Goal: Task Accomplishment & Management: Use online tool/utility

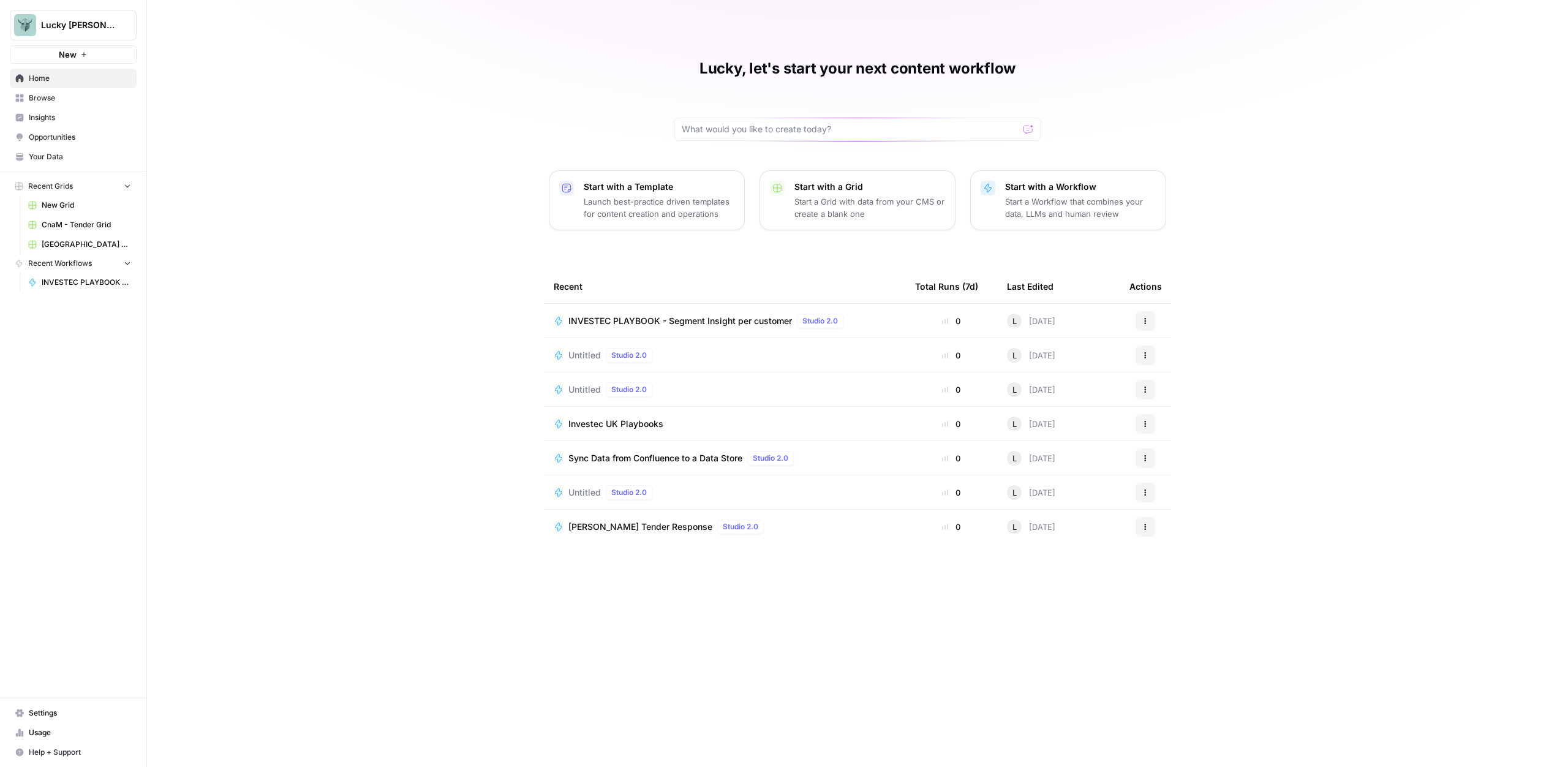
click at [616, 316] on span "INVESTEC PLAYBOOK - Segment Insight per customer" at bounding box center [680, 321] width 224 height 12
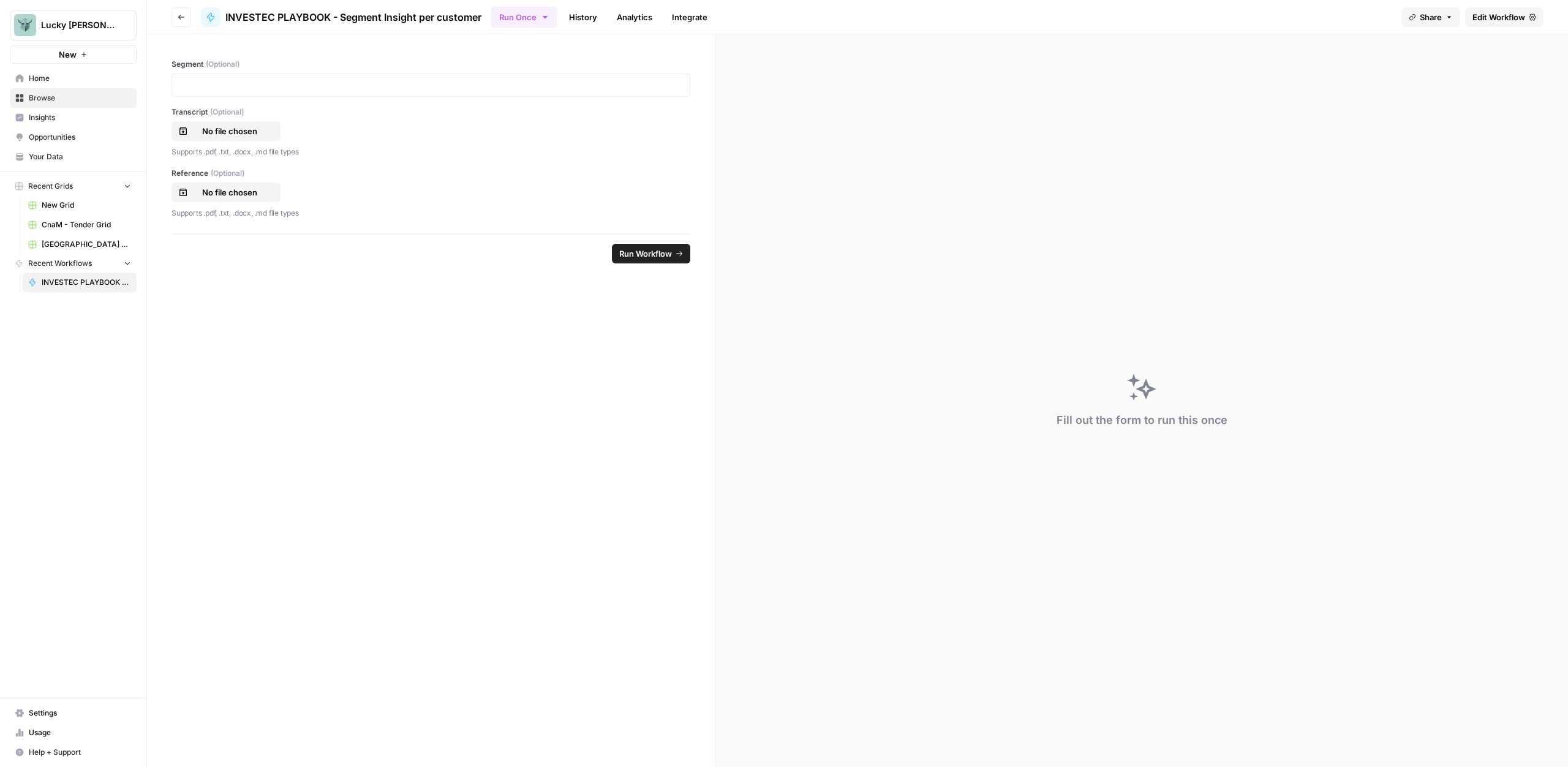
click at [1508, 9] on link "Edit Workflow" at bounding box center [1504, 17] width 78 height 20
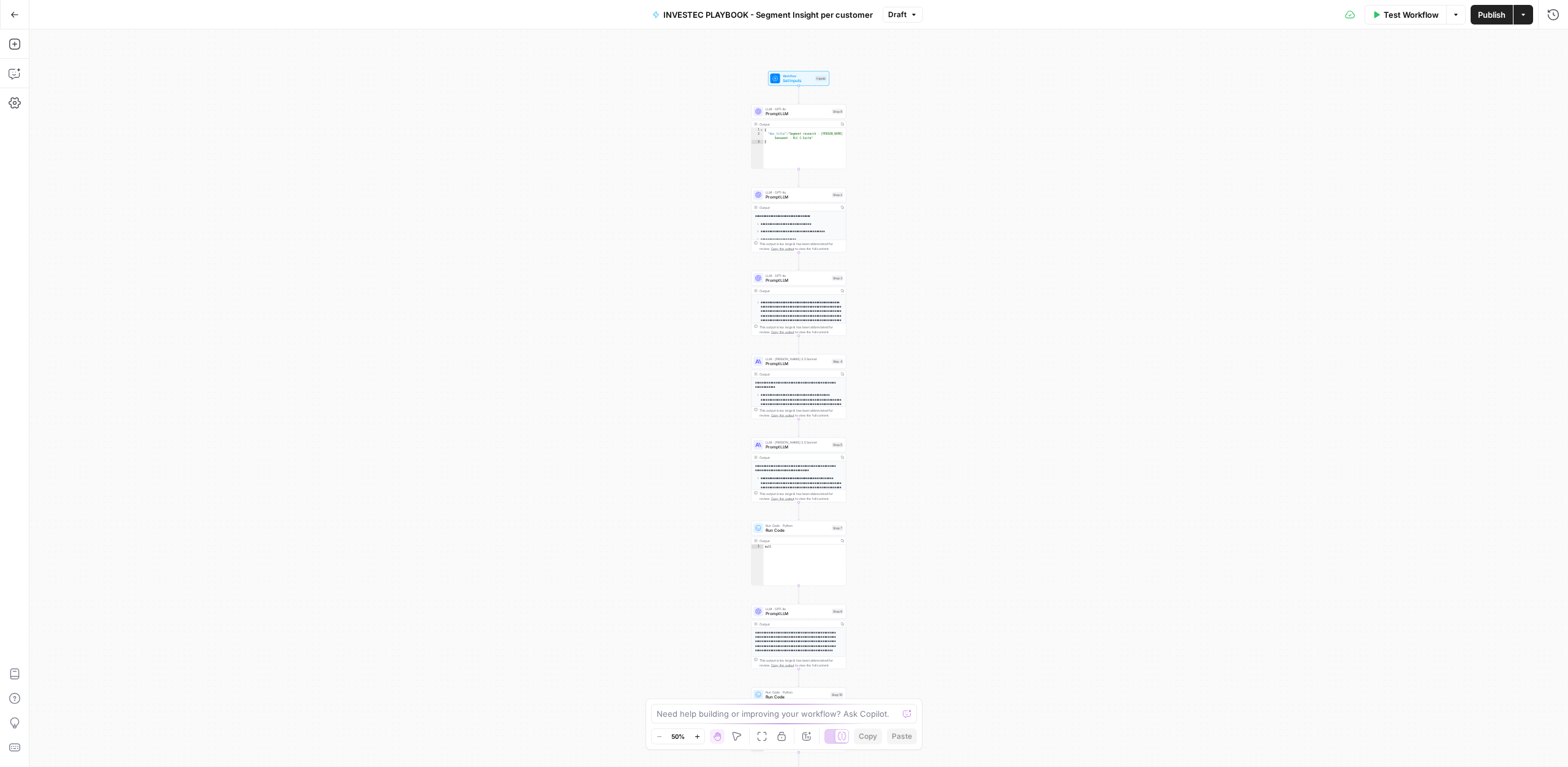
drag, startPoint x: 835, startPoint y: 225, endPoint x: 855, endPoint y: 193, distance: 37.7
click at [855, 193] on div "**********" at bounding box center [798, 398] width 1539 height 737
drag, startPoint x: 855, startPoint y: 193, endPoint x: 849, endPoint y: 193, distance: 6.0
click at [850, 193] on div "**********" at bounding box center [798, 398] width 1539 height 737
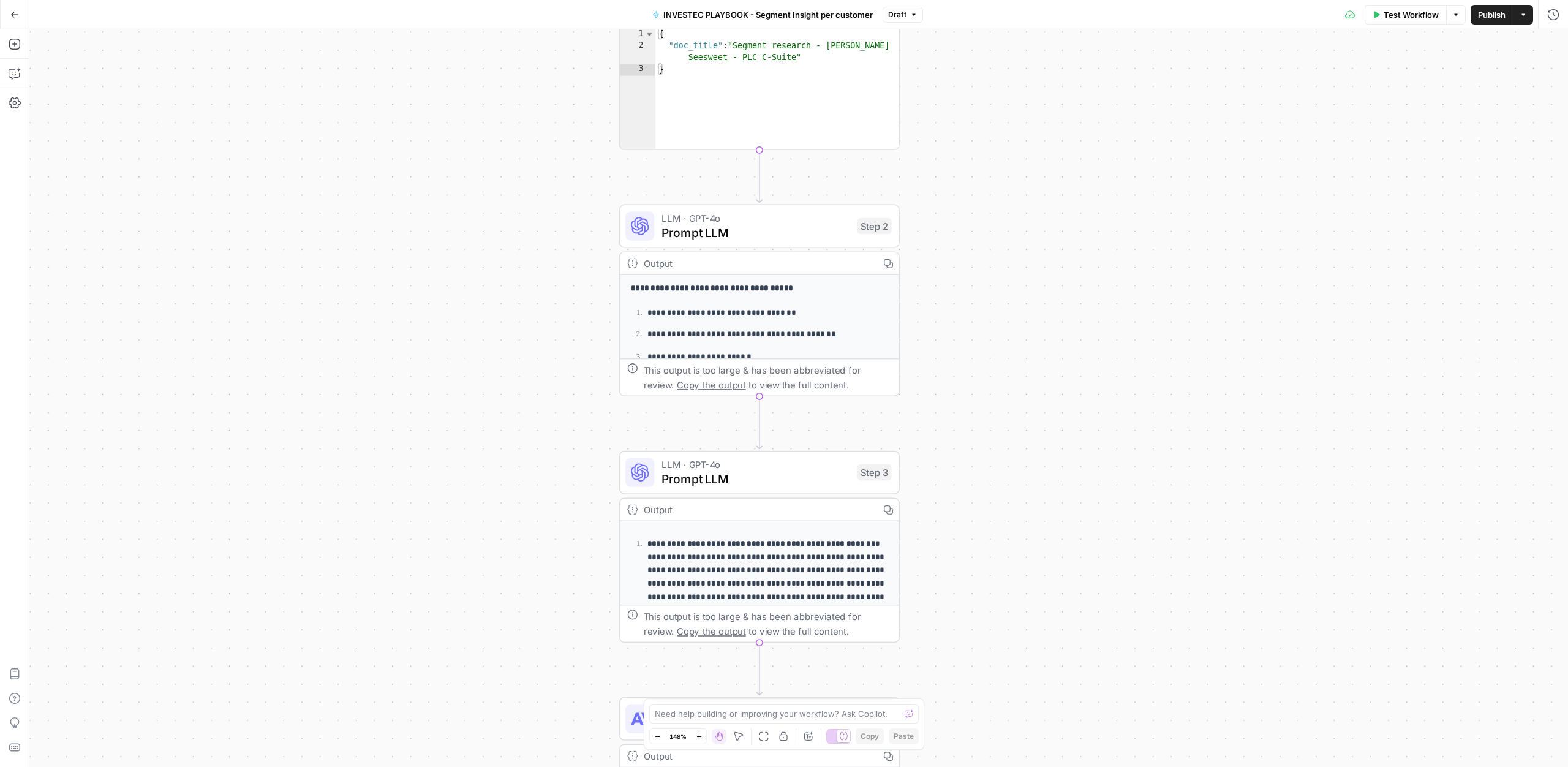
drag, startPoint x: 849, startPoint y: 193, endPoint x: 922, endPoint y: 55, distance: 156.1
click at [922, 55] on div "**********" at bounding box center [798, 398] width 1539 height 737
drag, startPoint x: 920, startPoint y: 58, endPoint x: 934, endPoint y: 81, distance: 26.9
click at [934, 89] on div "**********" at bounding box center [798, 398] width 1539 height 737
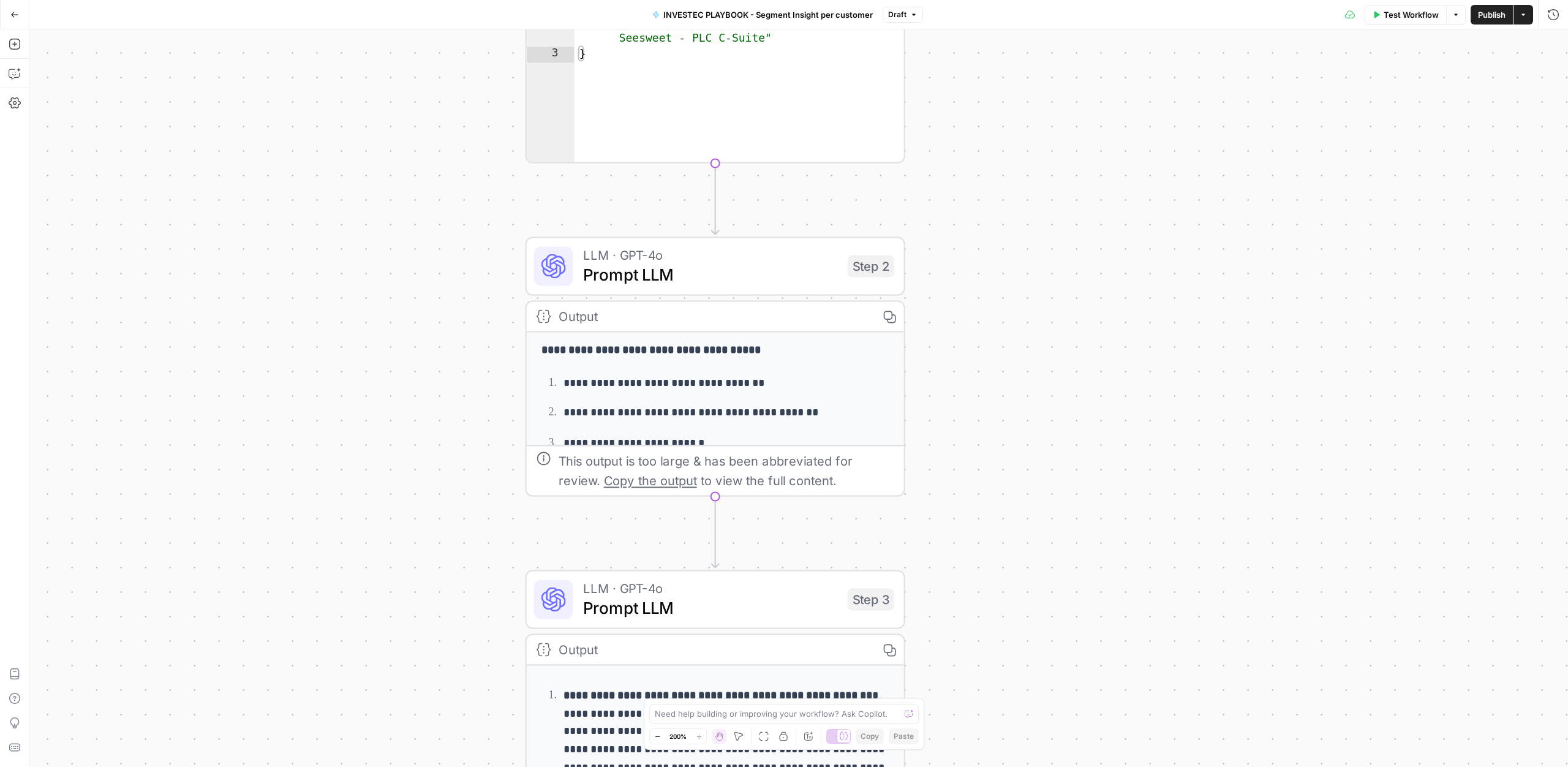
click at [9, 14] on button "Go Back" at bounding box center [15, 15] width 22 height 22
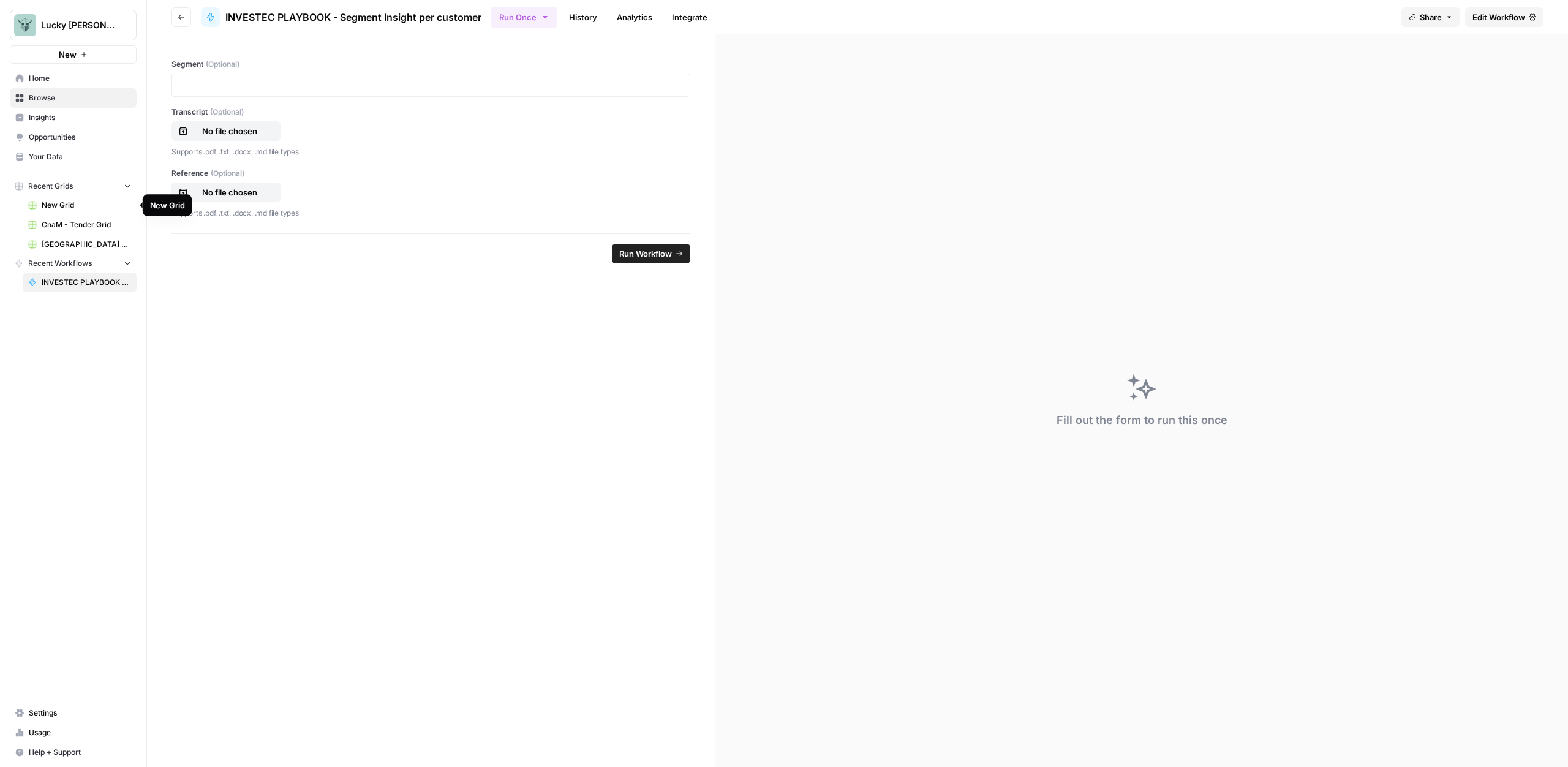
click at [65, 207] on span "New Grid" at bounding box center [87, 205] width 89 height 11
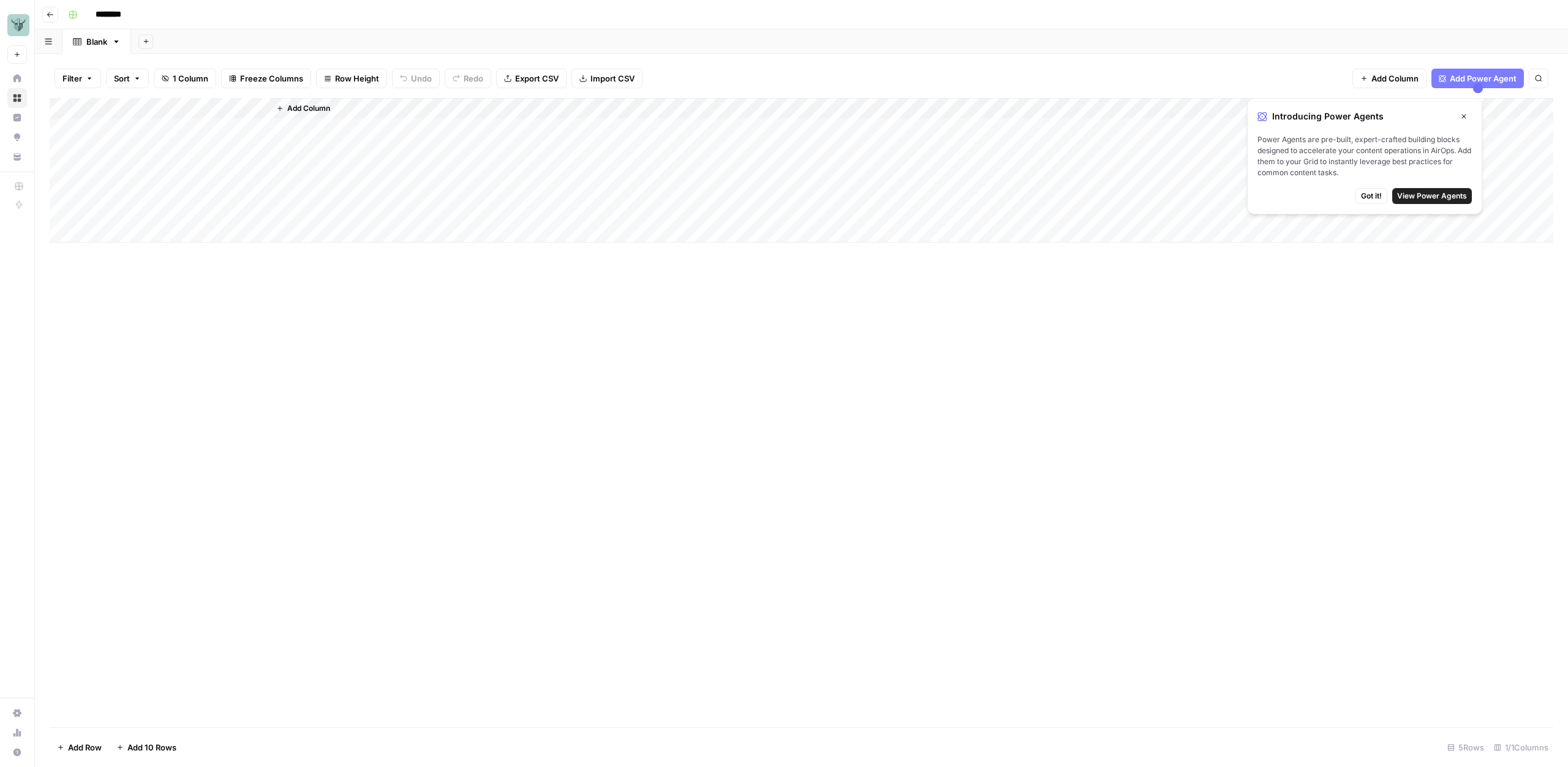
click at [53, 17] on icon "button" at bounding box center [50, 15] width 8 height 8
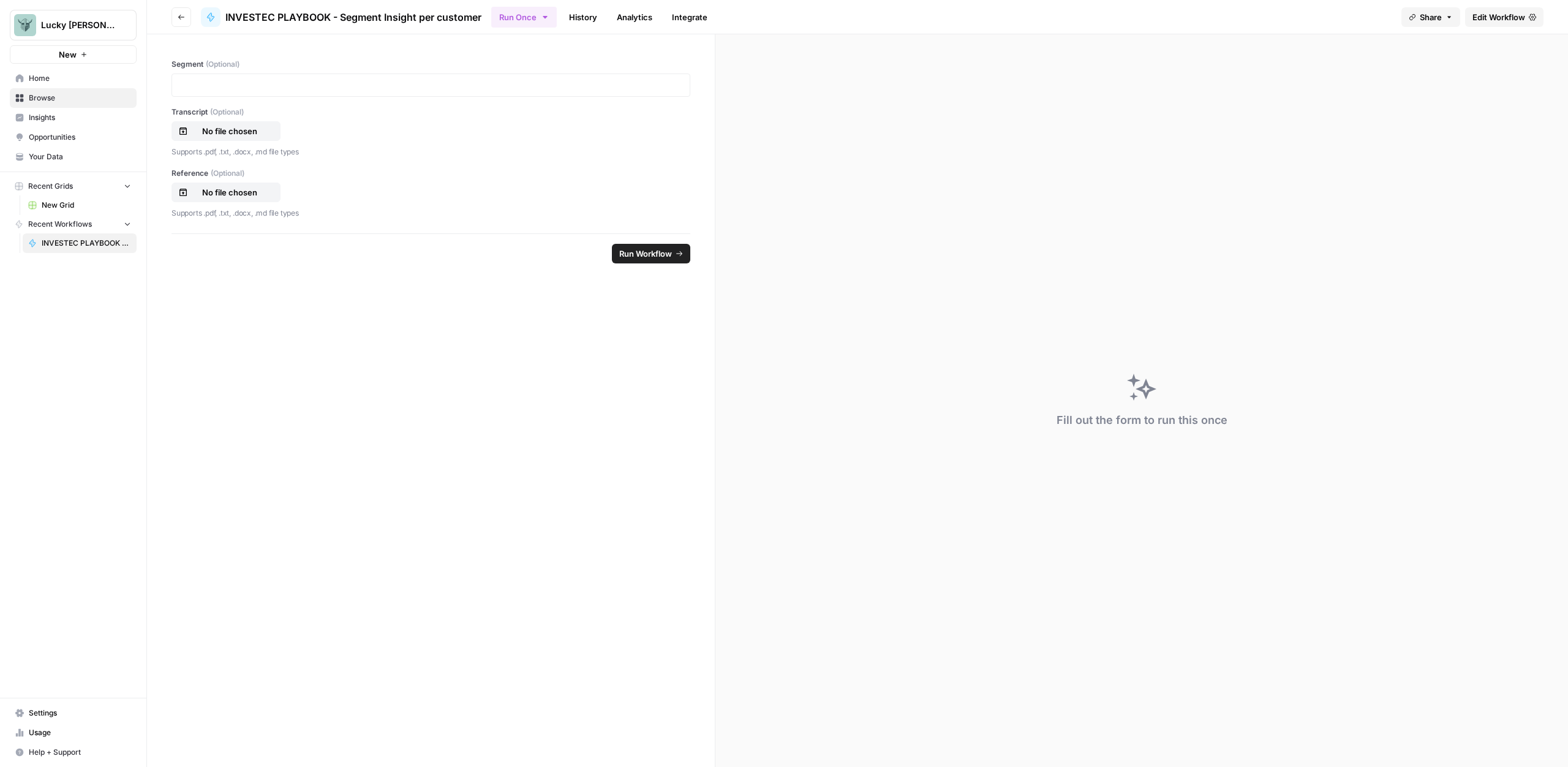
click at [53, 81] on span "Home" at bounding box center [80, 78] width 102 height 11
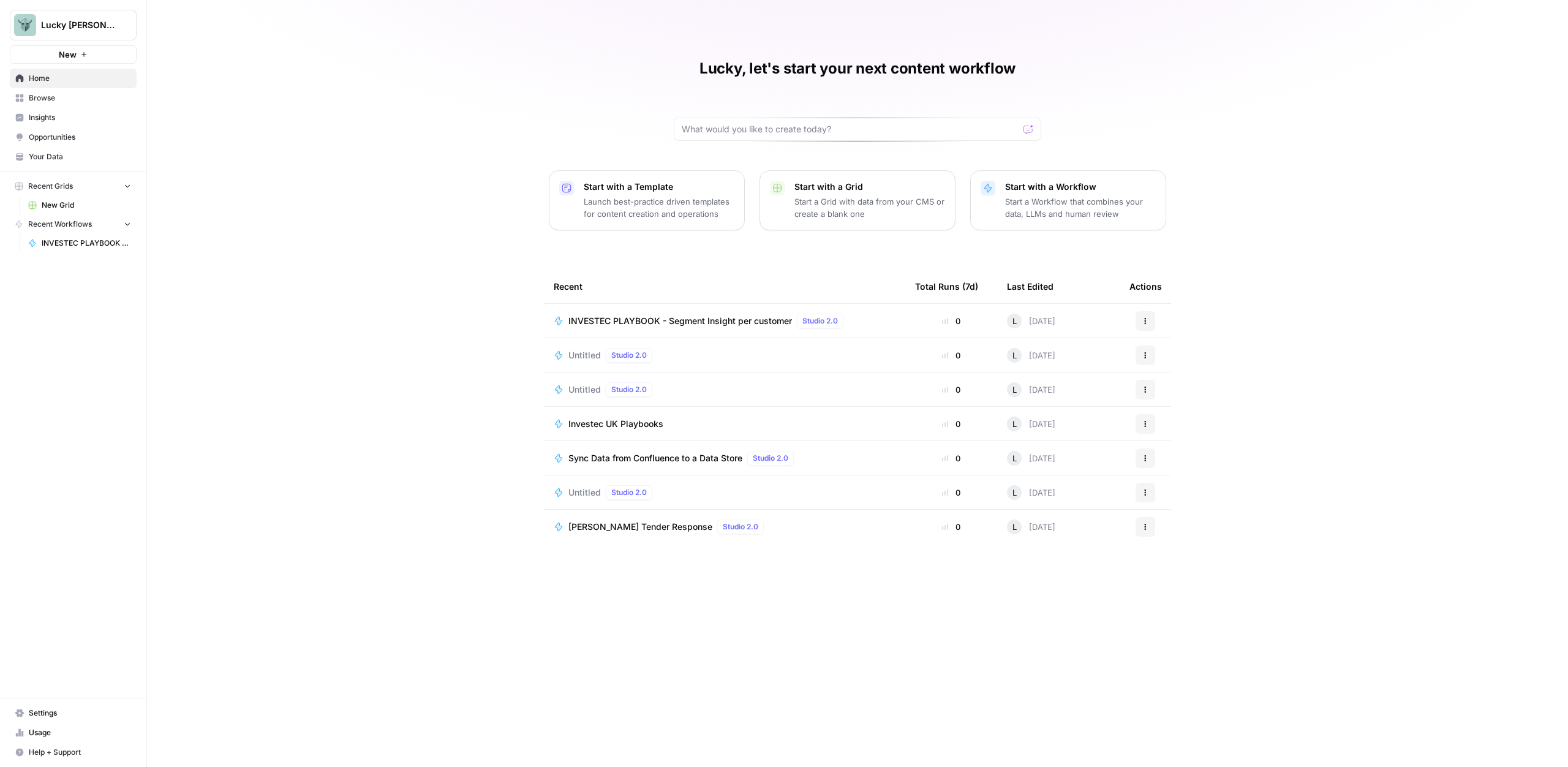
click at [59, 97] on span "Browse" at bounding box center [80, 98] width 102 height 11
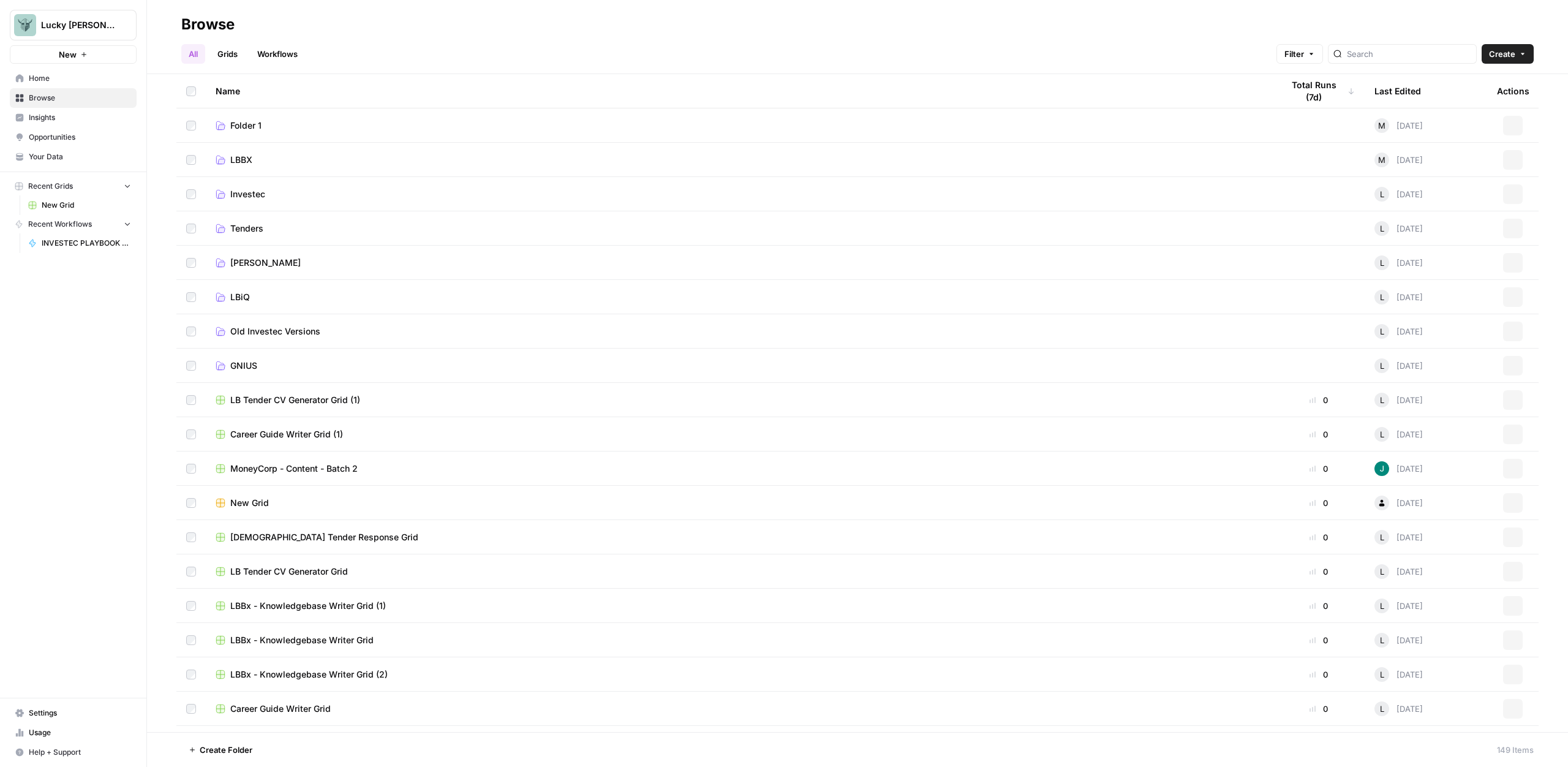
click at [225, 48] on link "Grids" at bounding box center [227, 53] width 35 height 20
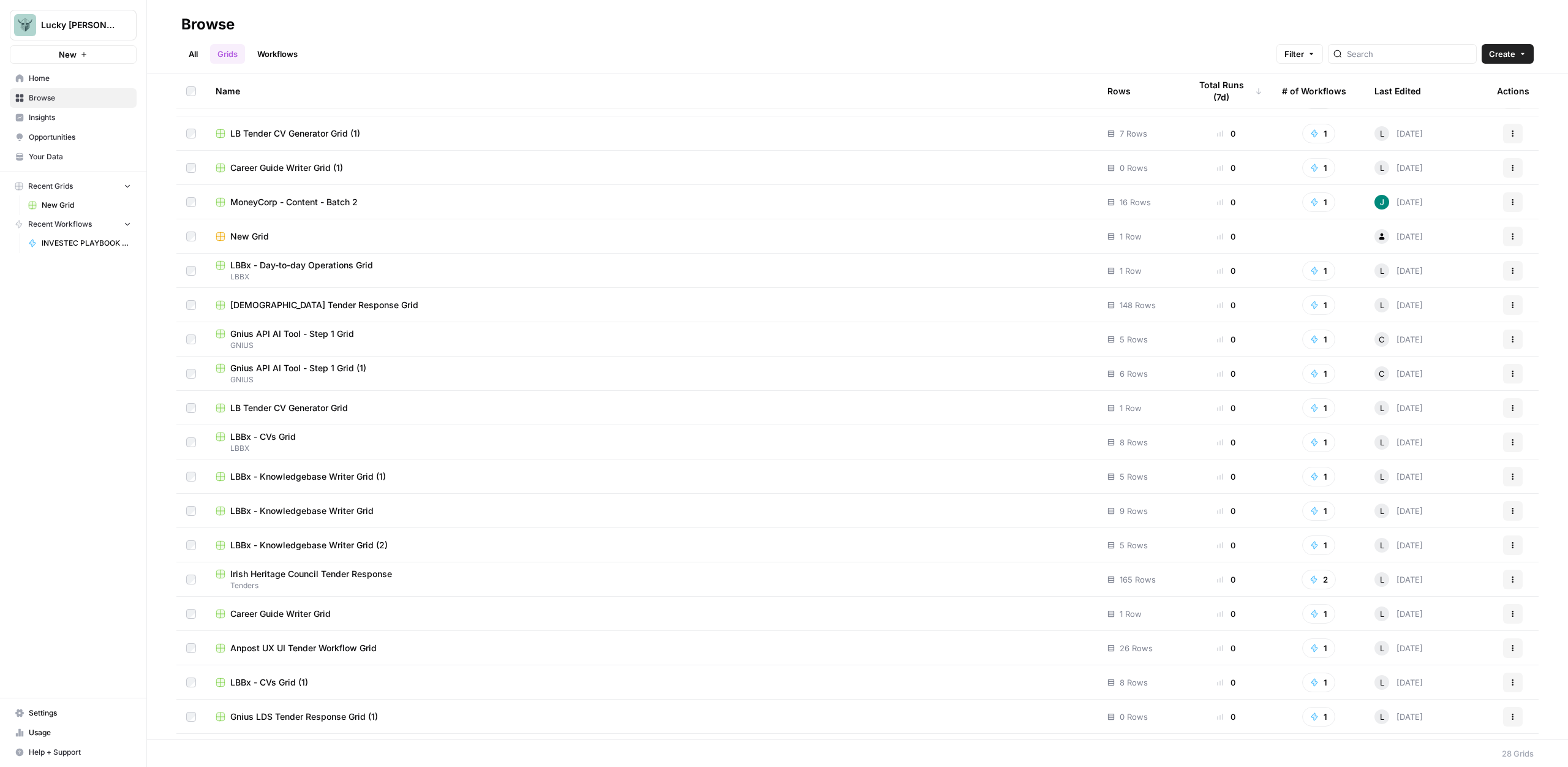
scroll to position [27, 0]
click at [282, 303] on span "[DEMOGRAPHIC_DATA] Tender Response Grid" at bounding box center [324, 304] width 188 height 12
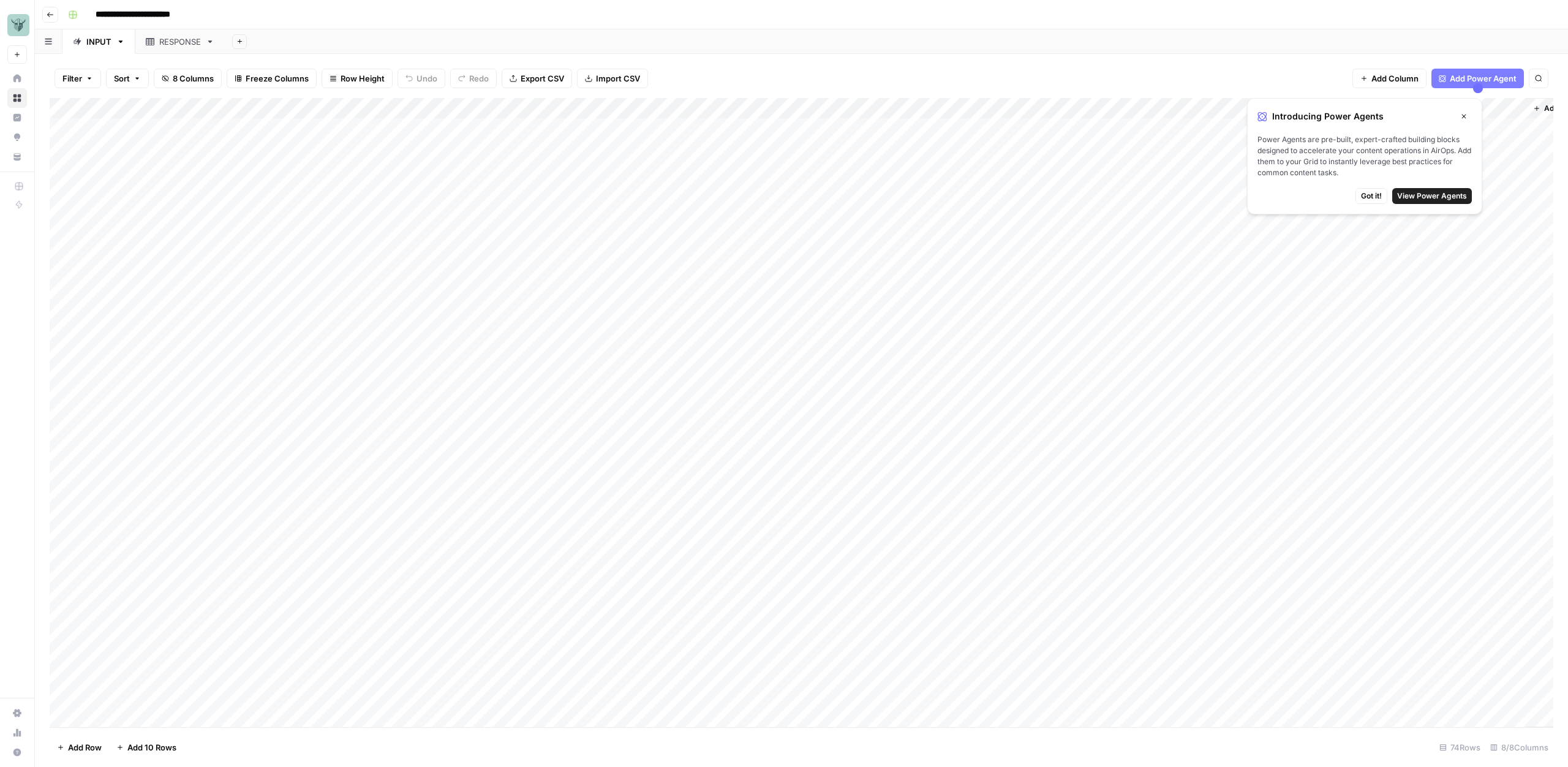
click at [1282, 81] on div "Filter Sort 8 Columns Freeze Columns Row Height Undo Redo Export CSV Import CSV…" at bounding box center [802, 79] width 1504 height 39
click at [1469, 115] on button "Close" at bounding box center [1463, 116] width 16 height 16
click at [1447, 213] on div "Add Column" at bounding box center [802, 412] width 1504 height 629
click at [1452, 212] on div "Add Column" at bounding box center [802, 412] width 1504 height 629
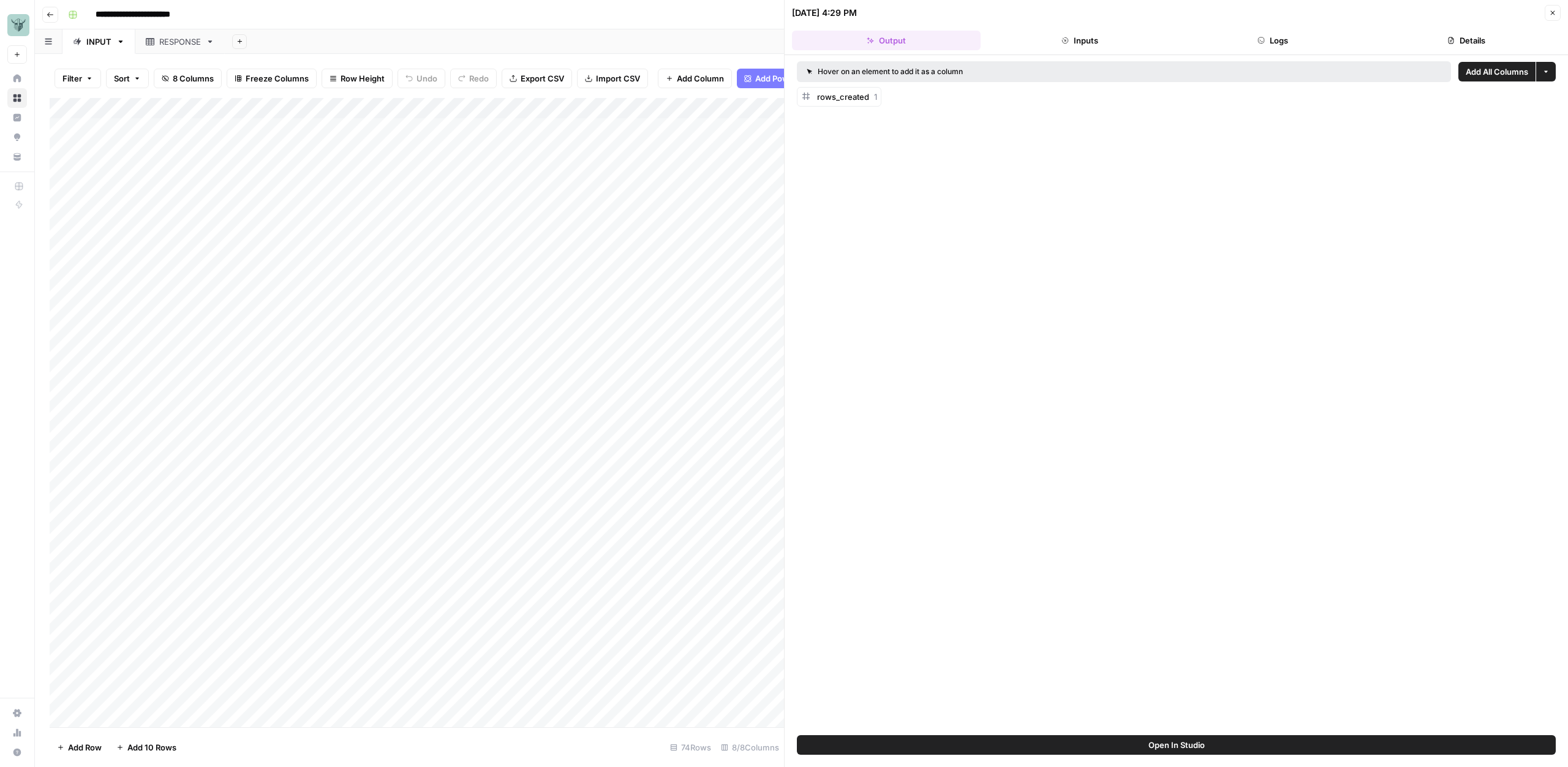
drag, startPoint x: 1553, startPoint y: 15, endPoint x: 1517, endPoint y: 21, distance: 36.5
click at [1553, 15] on icon "button" at bounding box center [1553, 13] width 8 height 8
